Goal: Transaction & Acquisition: Download file/media

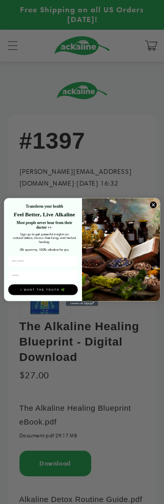
click at [152, 211] on img "POPUP Form" at bounding box center [121, 249] width 78 height 103
click at [153, 210] on img "POPUP Form" at bounding box center [121, 249] width 78 height 103
click at [155, 201] on icon "Close dialog" at bounding box center [153, 204] width 7 height 7
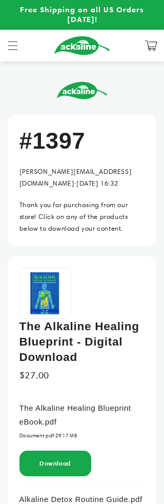
click at [55, 459] on link "Download" at bounding box center [54, 463] width 31 height 8
click at [49, 459] on link "Download" at bounding box center [54, 463] width 31 height 8
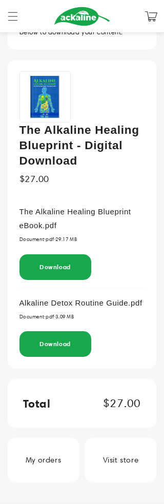
scroll to position [196, 0]
click at [57, 267] on link "Download" at bounding box center [54, 267] width 31 height 8
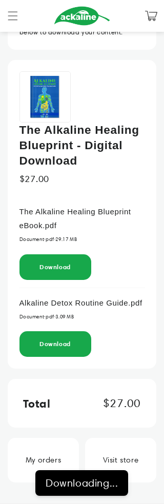
click at [66, 268] on div "Download" at bounding box center [55, 267] width 72 height 26
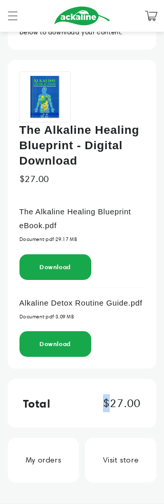
click at [125, 401] on div "Total $27.00" at bounding box center [82, 403] width 149 height 49
click at [113, 369] on div "The Alkaline Healing Blueprint - Digital Download $27.00 The Alkaline Healing B…" at bounding box center [82, 214] width 149 height 309
